Goal: Find contact information: Find contact information

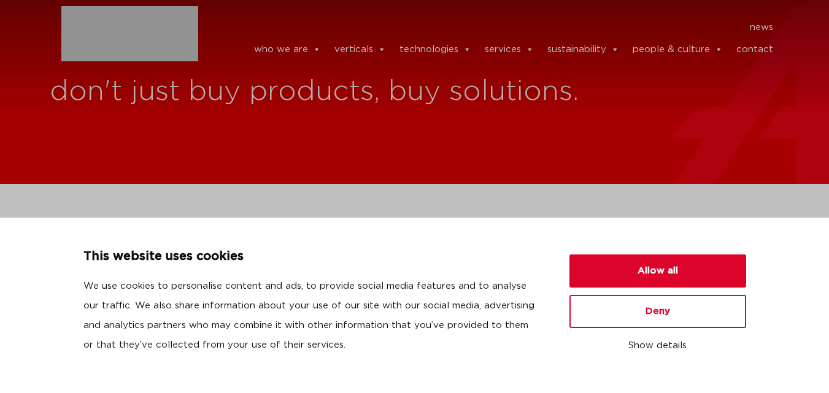
scroll to position [327, 0]
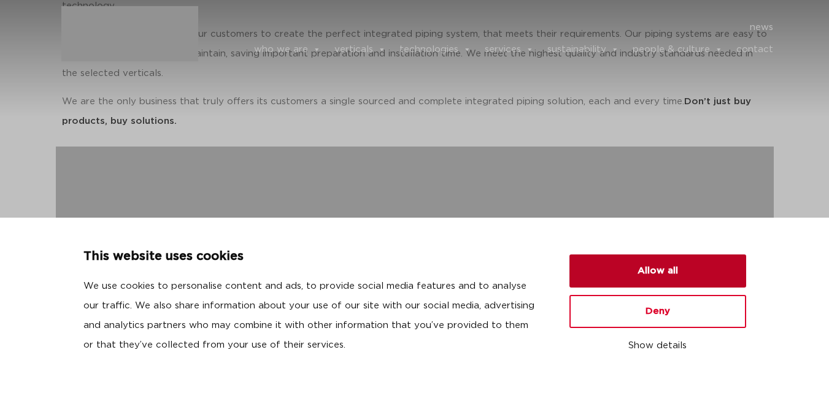
click at [653, 266] on button "Allow all" at bounding box center [658, 271] width 177 height 33
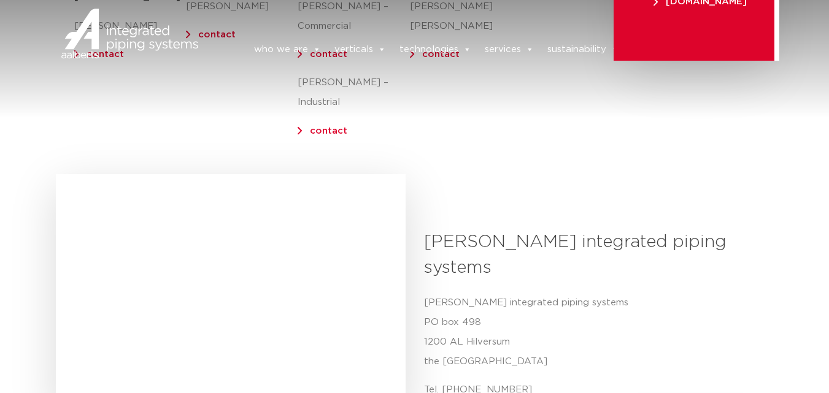
scroll to position [491, 0]
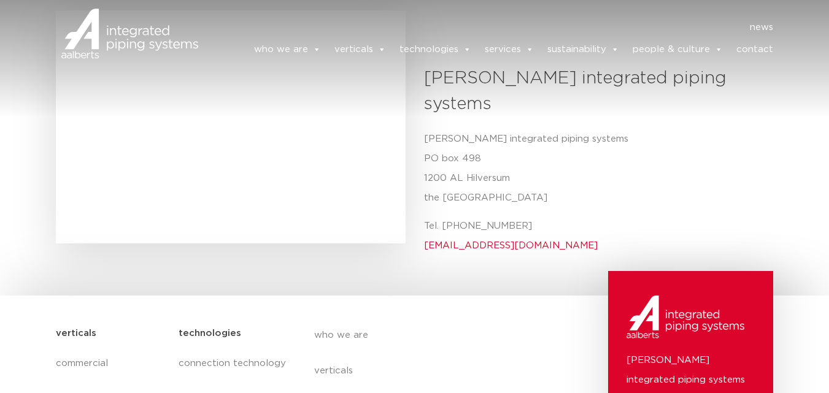
drag, startPoint x: 440, startPoint y: 180, endPoint x: 539, endPoint y: 185, distance: 98.9
click at [539, 217] on p "Tel. [PHONE_NUMBER] [EMAIL_ADDRESS][DOMAIN_NAME]" at bounding box center [594, 236] width 341 height 39
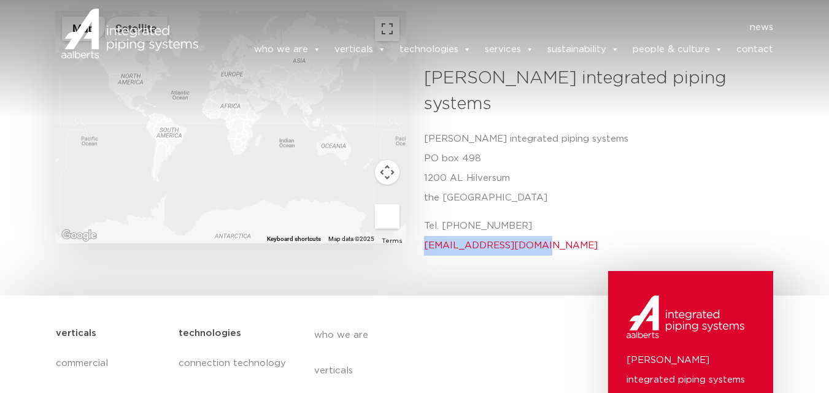
drag, startPoint x: 422, startPoint y: 199, endPoint x: 534, endPoint y: 201, distance: 112.3
click at [534, 201] on div "[PERSON_NAME] integrated piping systems Aalberts integrated [STREET_ADDRESS] Te…" at bounding box center [594, 165] width 359 height 199
